Goal: Information Seeking & Learning: Learn about a topic

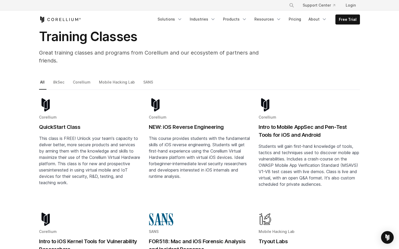
click at [67, 123] on h2 "QuickStart Class" at bounding box center [89, 127] width 101 height 8
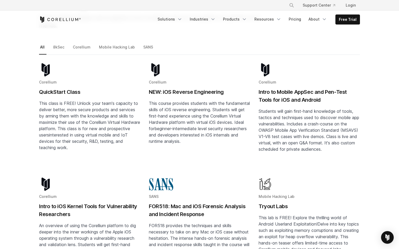
scroll to position [73, 0]
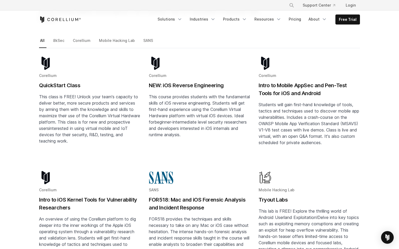
click at [281, 82] on h2 "Intro to Mobile AppSec and Pen-Test Tools for iOS and Android" at bounding box center [309, 90] width 101 height 16
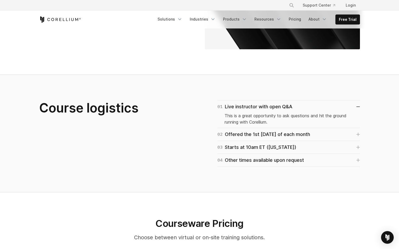
scroll to position [269, 0]
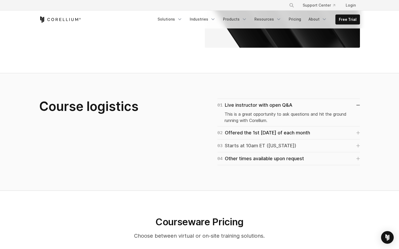
click at [244, 142] on div "03 Starts at 10am ET (New York)" at bounding box center [256, 145] width 79 height 7
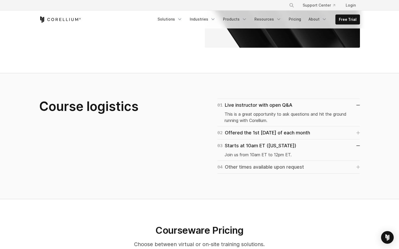
click at [329, 164] on link "04 Other times available upon request" at bounding box center [288, 167] width 143 height 7
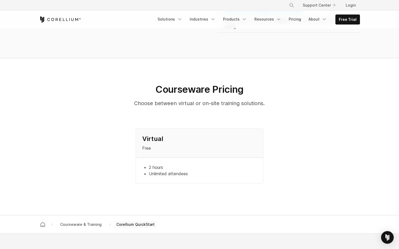
scroll to position [431, 0]
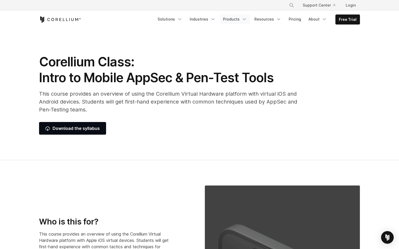
click at [245, 19] on icon "Navigation Menu" at bounding box center [244, 19] width 5 height 5
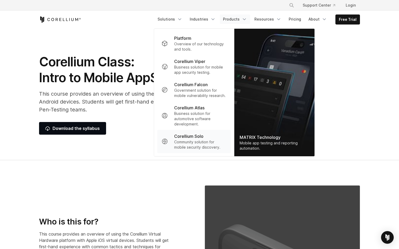
click at [186, 145] on p "Community solution for mobile security discovery." at bounding box center [200, 145] width 53 height 11
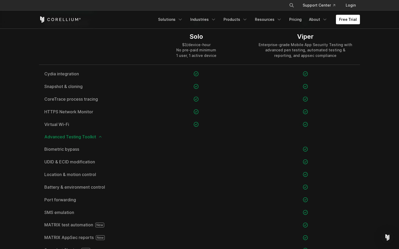
scroll to position [451, 0]
click at [100, 138] on icon at bounding box center [100, 137] width 4 height 4
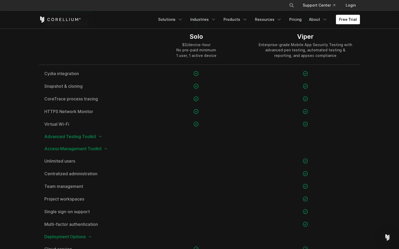
click at [105, 149] on icon at bounding box center [106, 149] width 4 height 4
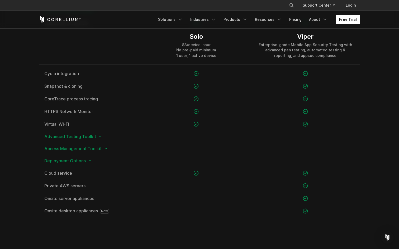
click at [88, 160] on icon at bounding box center [90, 161] width 4 height 4
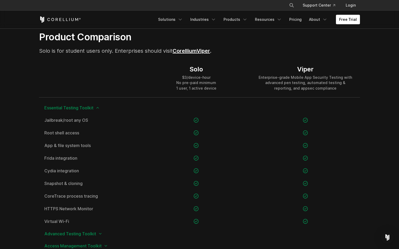
scroll to position [354, 0]
